Goal: Information Seeking & Learning: Learn about a topic

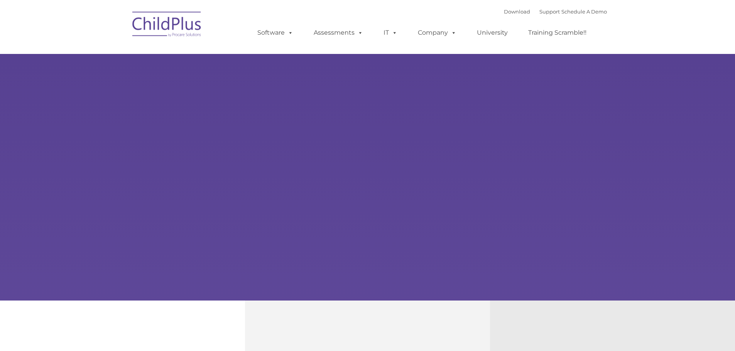
type input ""
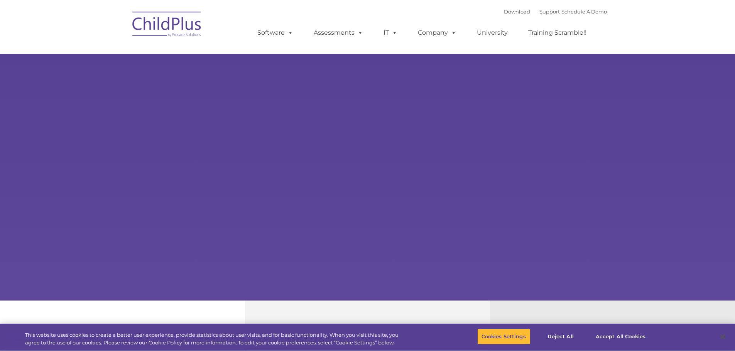
select select "MEDIUM"
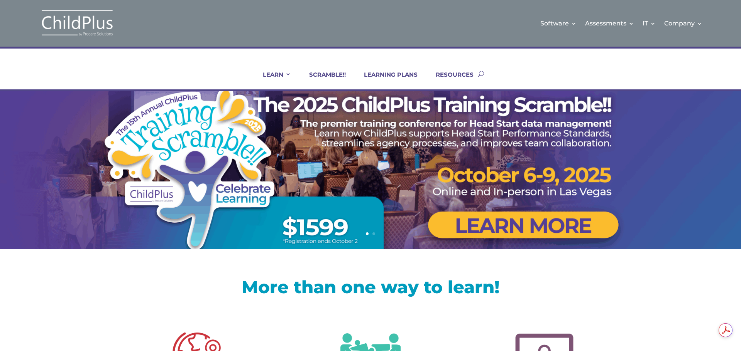
drag, startPoint x: 653, startPoint y: 1, endPoint x: 482, endPoint y: 24, distance: 172.3
click at [482, 24] on div "Software Learn More Features Schedule A Demo Getting Started Assessments Learn …" at bounding box center [414, 23] width 575 height 31
click at [476, 76] on li "RESOURCES" at bounding box center [450, 80] width 56 height 19
click at [479, 73] on button "button" at bounding box center [481, 73] width 6 height 31
type input "communication"
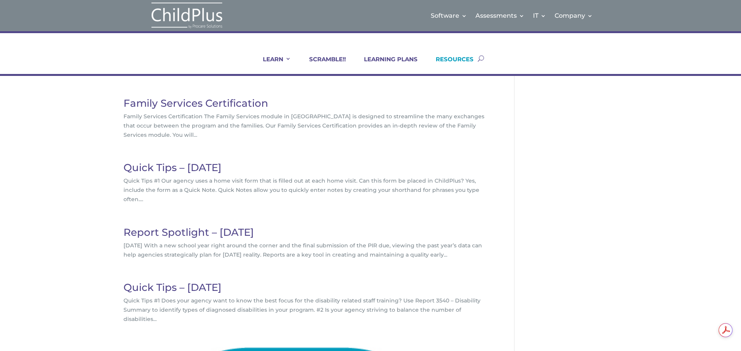
click at [476, 60] on li "RESOURCES" at bounding box center [450, 65] width 56 height 19
click at [480, 61] on button "button" at bounding box center [481, 58] width 6 height 31
type input "communication app"
